Goal: Information Seeking & Learning: Learn about a topic

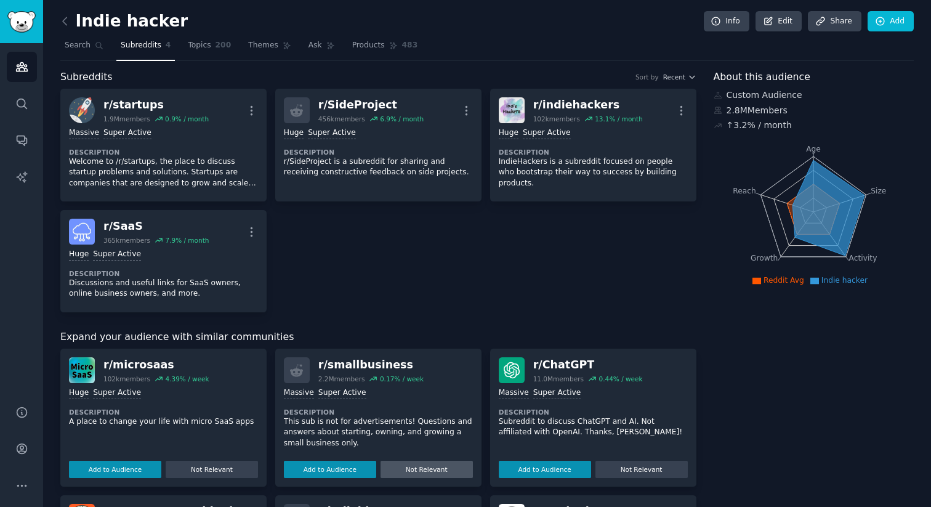
click at [422, 467] on button "Not Relevant" at bounding box center [426, 468] width 92 height 17
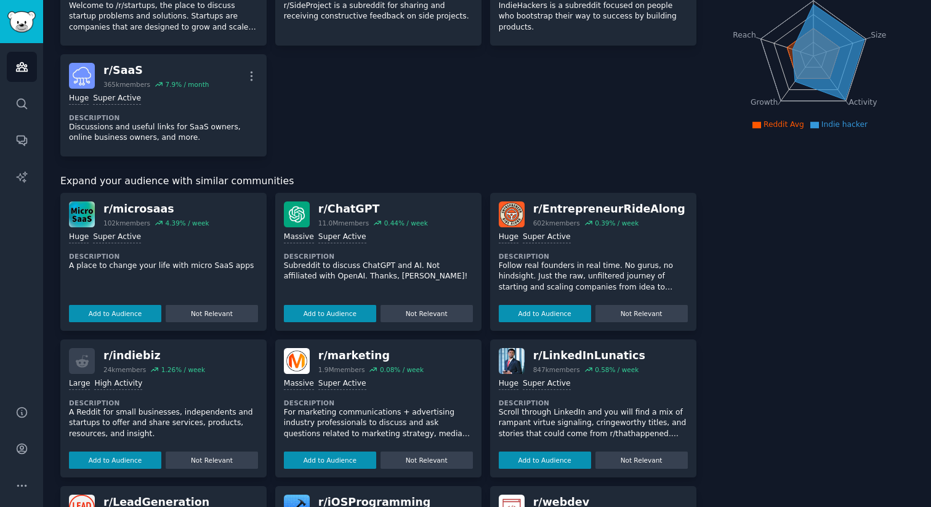
scroll to position [158, 0]
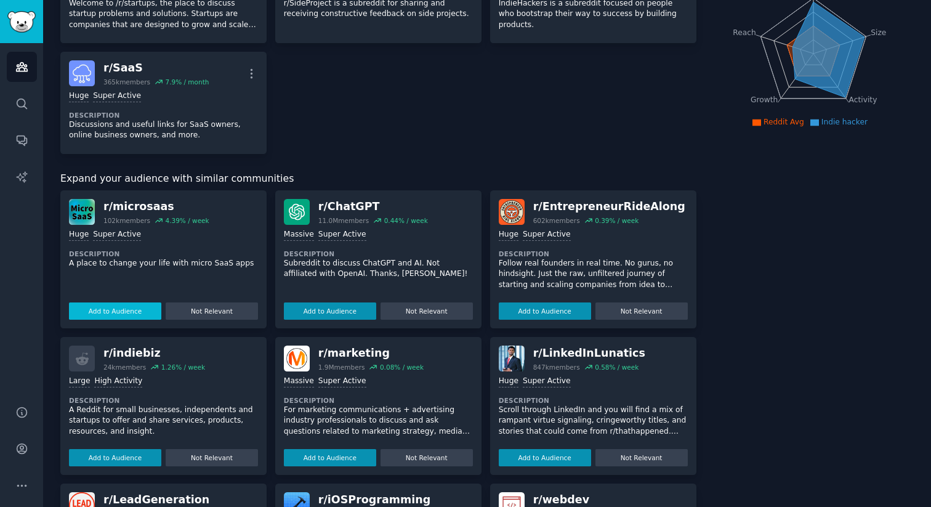
click at [118, 308] on button "Add to Audience" at bounding box center [115, 310] width 92 height 17
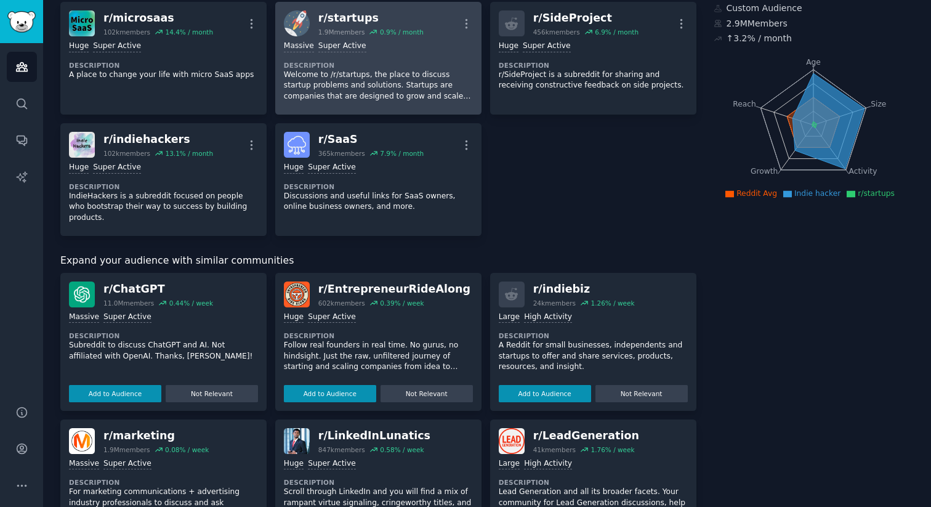
scroll to position [0, 0]
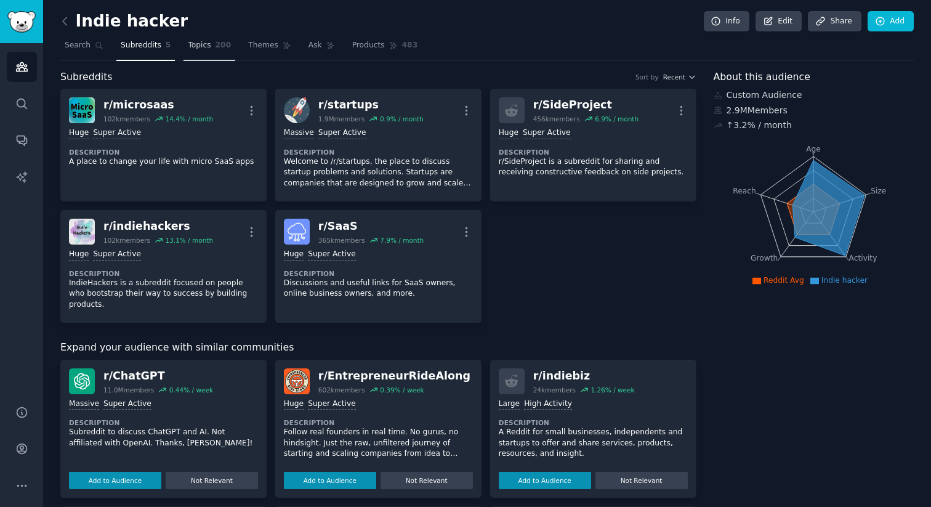
click at [198, 44] on span "Topics" at bounding box center [199, 45] width 23 height 11
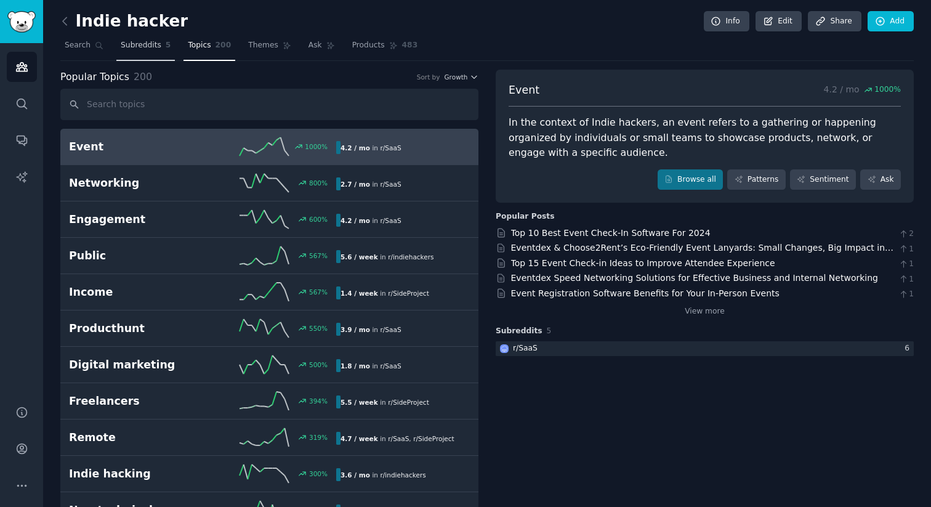
click at [147, 41] on span "Subreddits" at bounding box center [141, 45] width 41 height 11
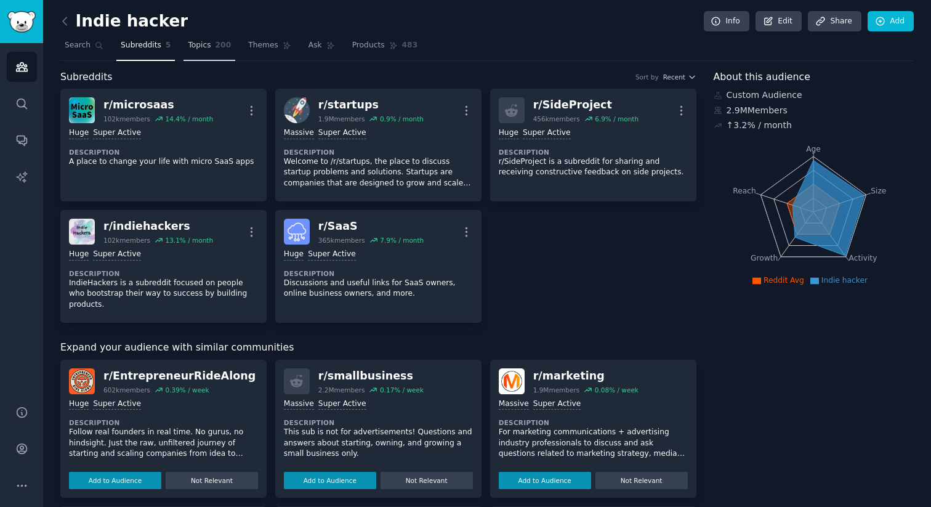
click at [206, 54] on link "Topics 200" at bounding box center [209, 48] width 52 height 25
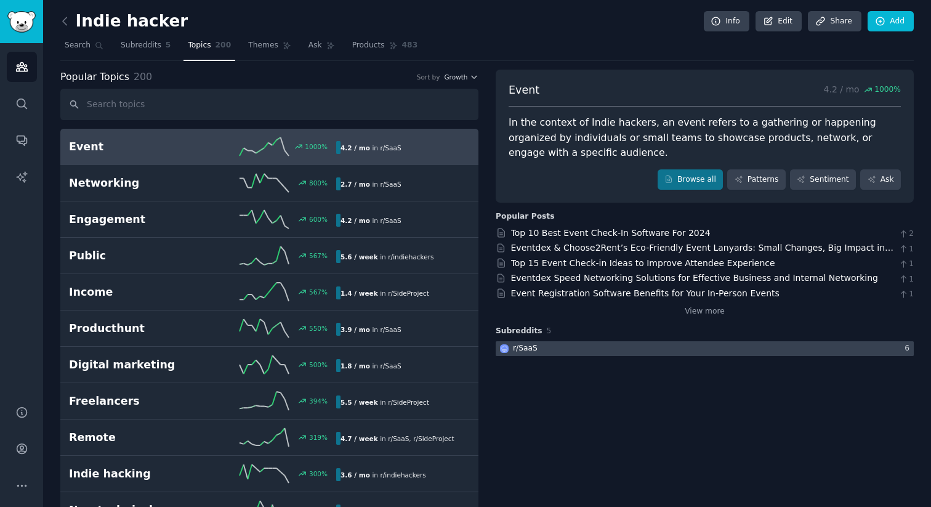
click at [539, 351] on div at bounding box center [705, 348] width 418 height 15
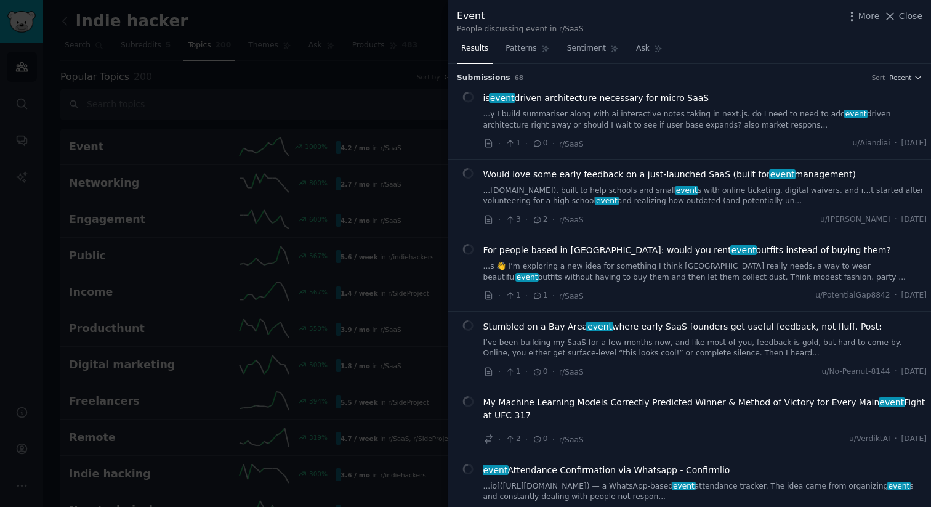
click at [387, 217] on div at bounding box center [465, 253] width 931 height 507
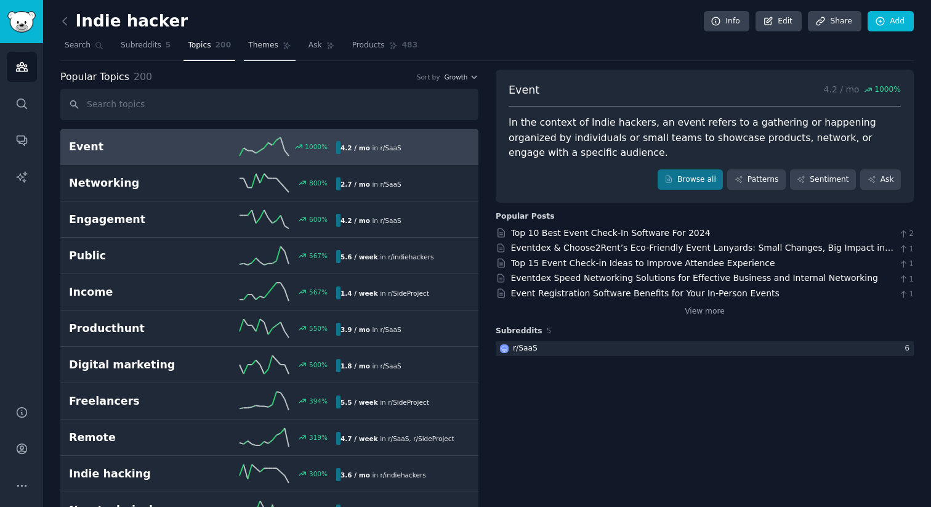
click at [260, 50] on span "Themes" at bounding box center [263, 45] width 30 height 11
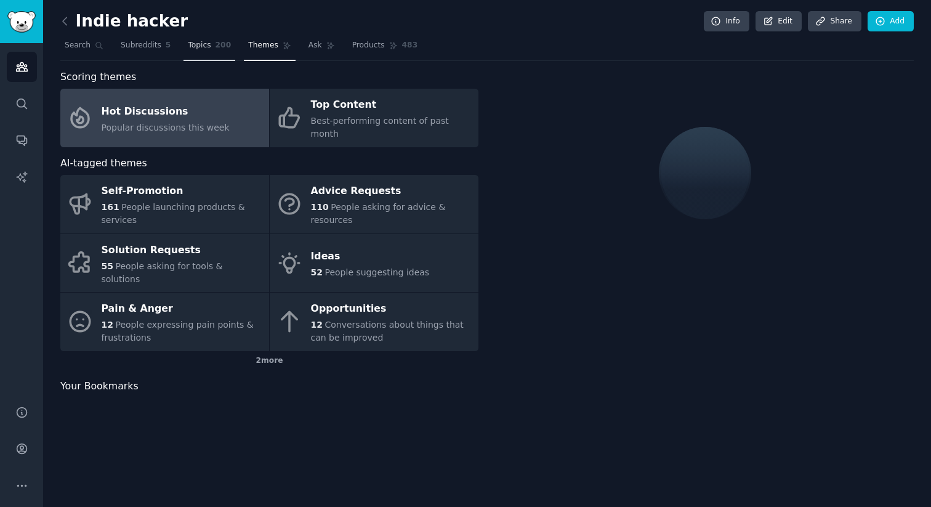
click at [198, 42] on span "Topics" at bounding box center [199, 45] width 23 height 11
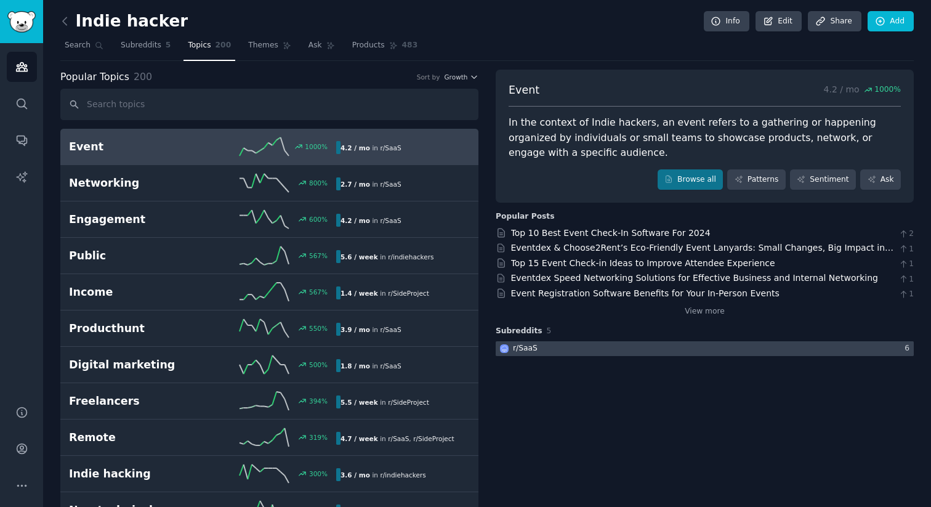
click at [540, 347] on div at bounding box center [705, 348] width 418 height 15
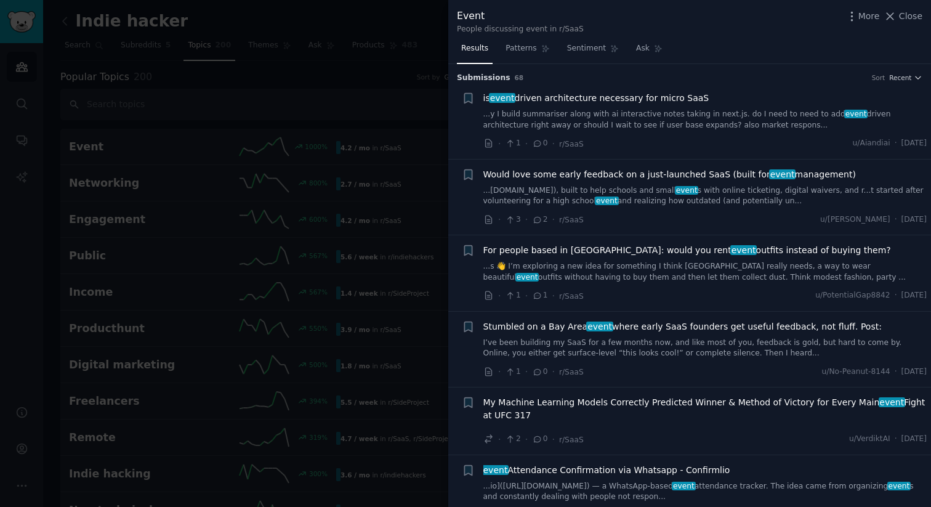
click at [369, 72] on div at bounding box center [465, 253] width 931 height 507
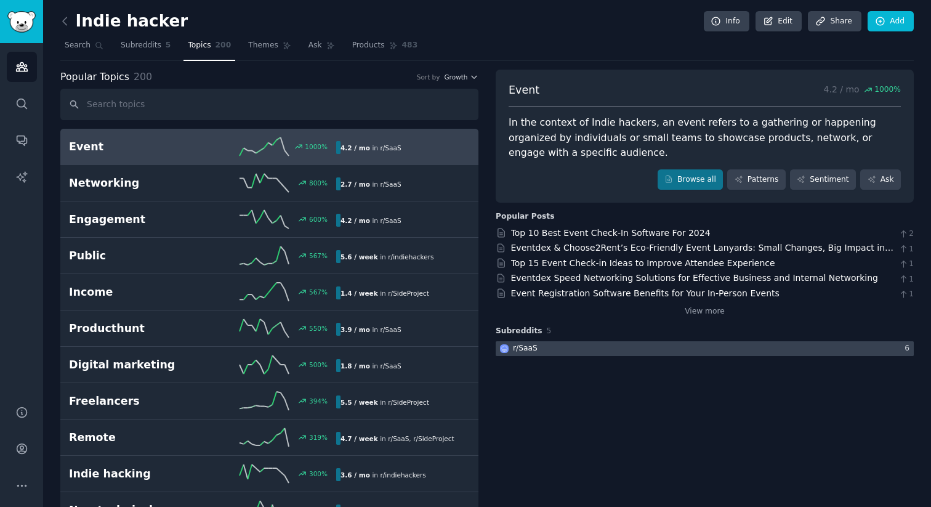
click at [889, 348] on div at bounding box center [705, 348] width 418 height 15
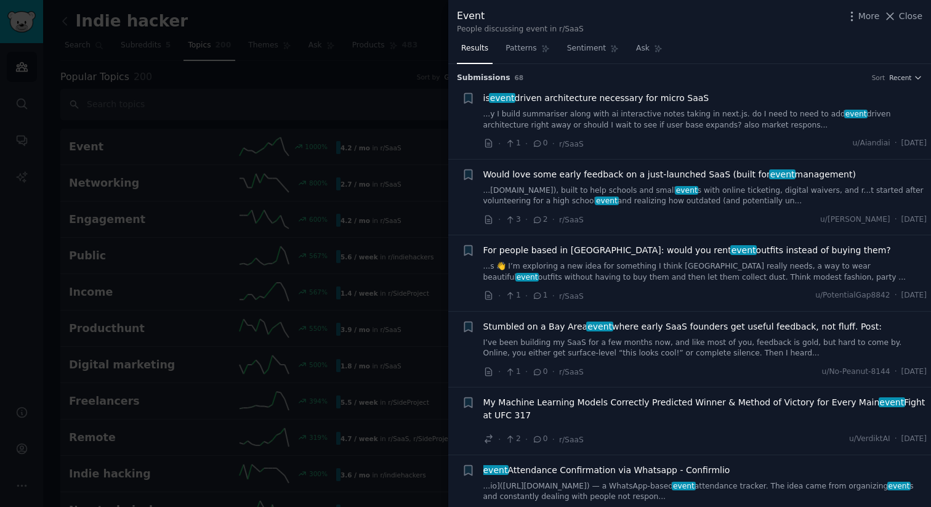
click at [419, 98] on div at bounding box center [465, 253] width 931 height 507
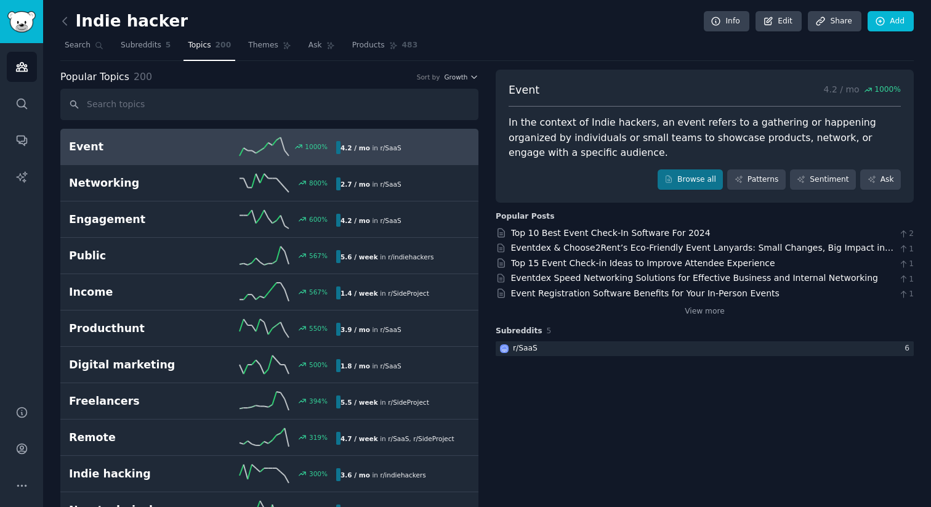
click at [544, 332] on h3 "Subreddits 5" at bounding box center [705, 331] width 418 height 11
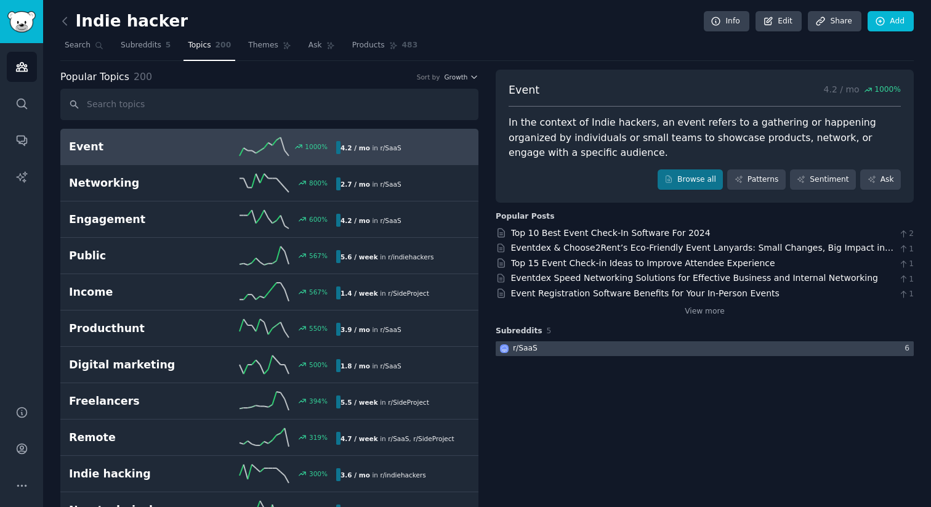
click at [515, 347] on div "r/ SaaS" at bounding box center [525, 348] width 25 height 11
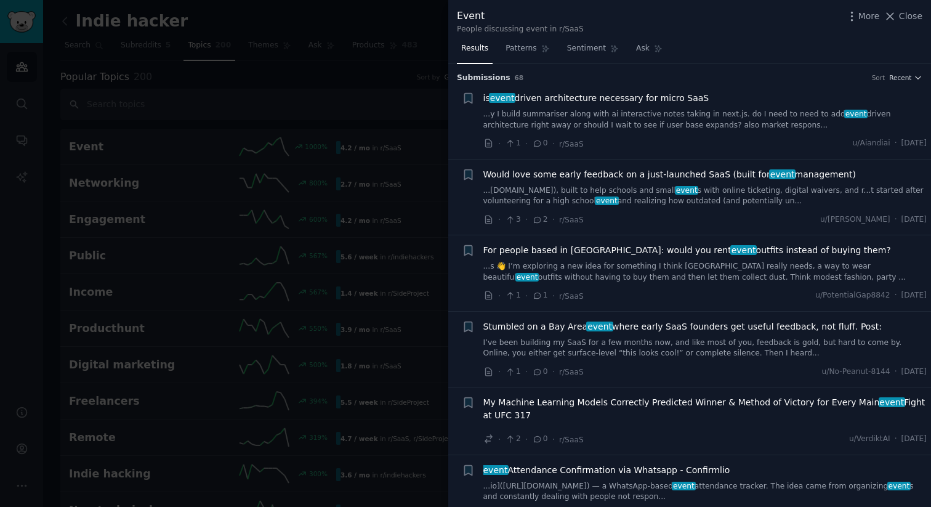
click at [420, 199] on div at bounding box center [465, 253] width 931 height 507
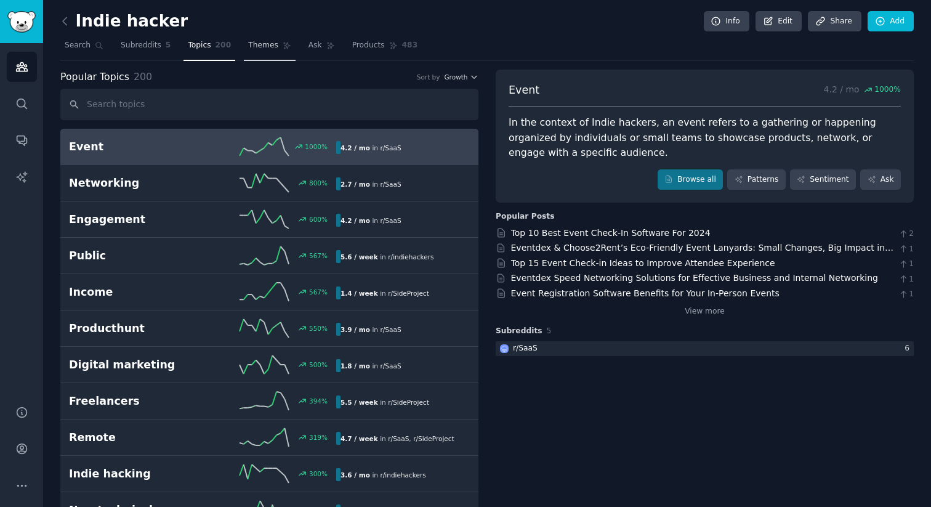
click at [275, 44] on link "Themes" at bounding box center [270, 48] width 52 height 25
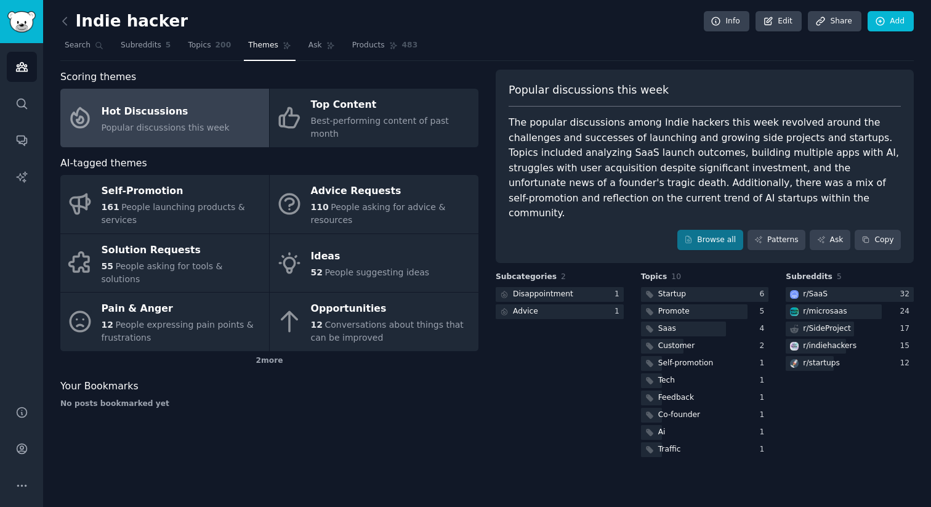
click at [255, 443] on div "Scoring themes Hot Discussions Popular discussions this week Top Content Best-p…" at bounding box center [269, 265] width 418 height 390
drag, startPoint x: 508, startPoint y: 85, endPoint x: 680, endPoint y: 102, distance: 172.6
click at [680, 102] on div "Popular discussions this week The popular discussions among Indie hackers this …" at bounding box center [705, 167] width 418 height 194
click at [531, 271] on span "Subcategories" at bounding box center [526, 276] width 61 height 11
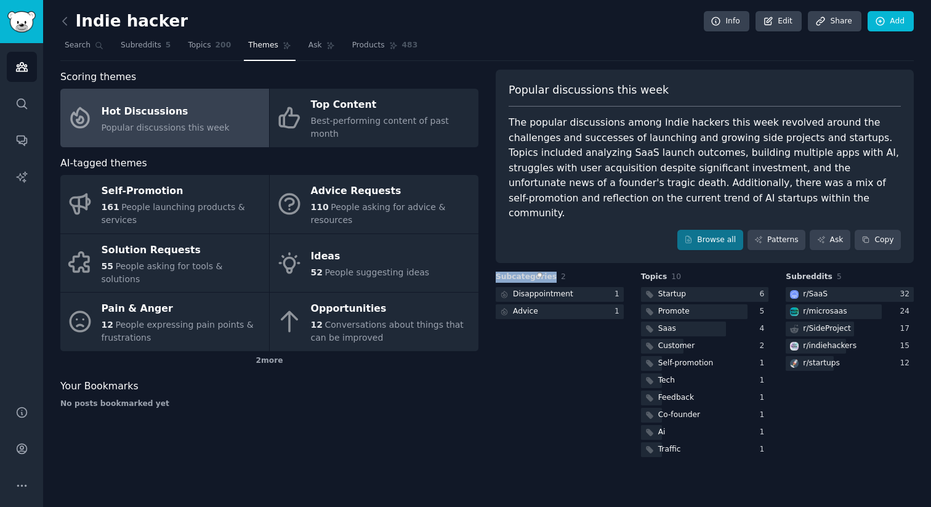
copy span "Subcategories"
click at [65, 21] on icon at bounding box center [64, 21] width 13 height 13
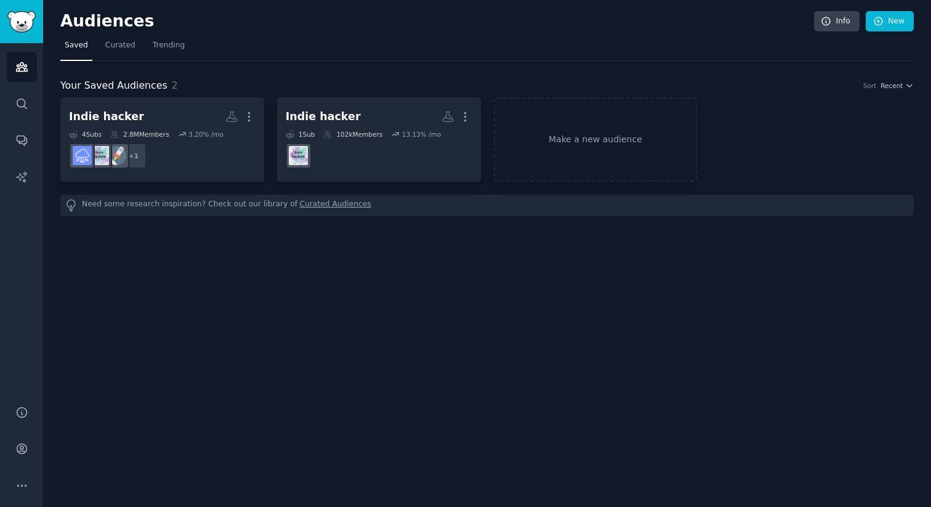
click at [327, 275] on div "Audiences Info New Saved Curated Trending Your Saved Audiences 2 Sort Recent In…" at bounding box center [487, 253] width 888 height 507
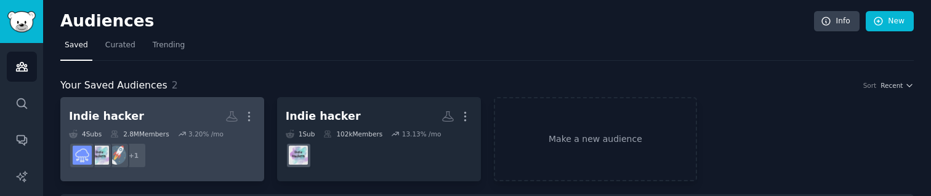
click at [72, 132] on icon at bounding box center [73, 134] width 9 height 8
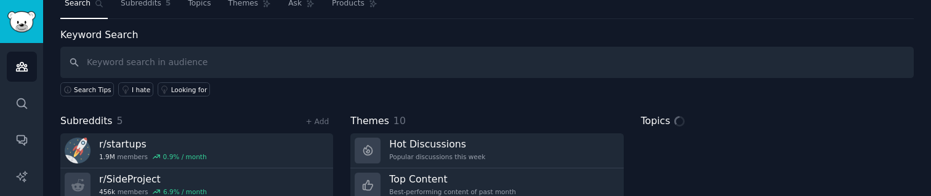
scroll to position [51, 0]
